Goal: Task Accomplishment & Management: Use online tool/utility

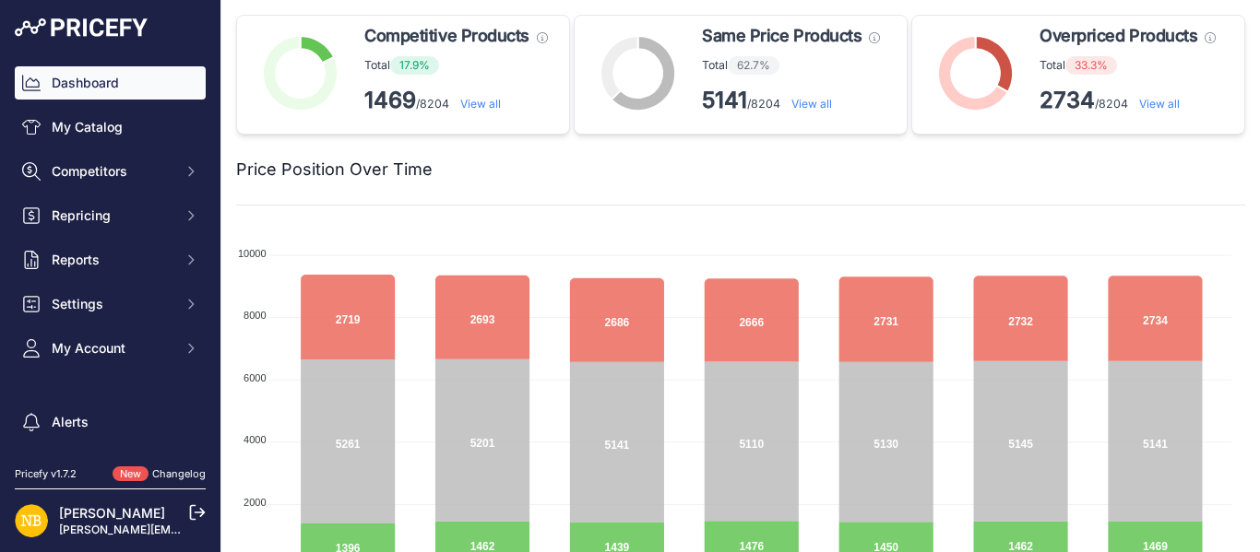
click at [489, 105] on link "View all" at bounding box center [480, 104] width 41 height 14
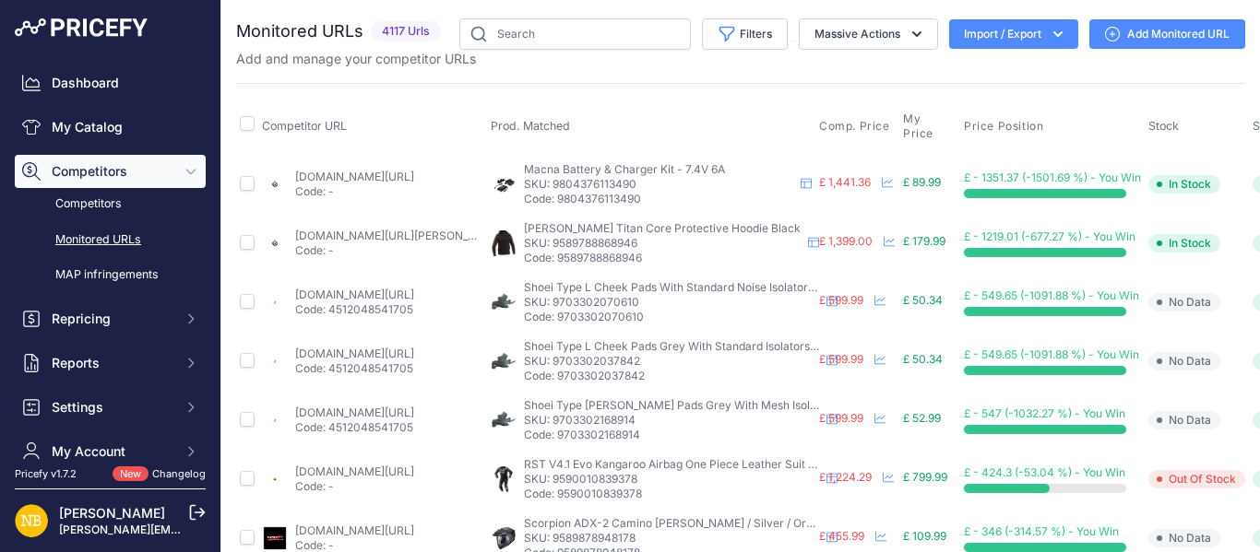
click at [1048, 37] on icon "button" at bounding box center [1057, 34] width 18 height 18
click at [1012, 34] on button "Import / Export" at bounding box center [1013, 34] width 129 height 30
click at [995, 105] on div "Export" at bounding box center [1012, 105] width 148 height 33
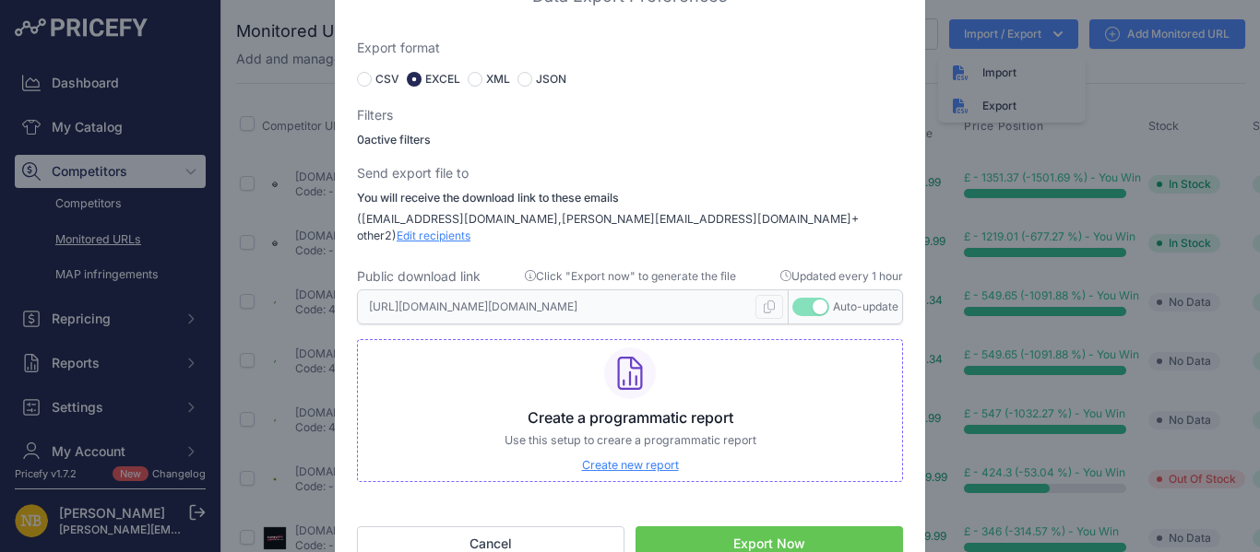
scroll to position [23, 0]
